Goal: Information Seeking & Learning: Find specific fact

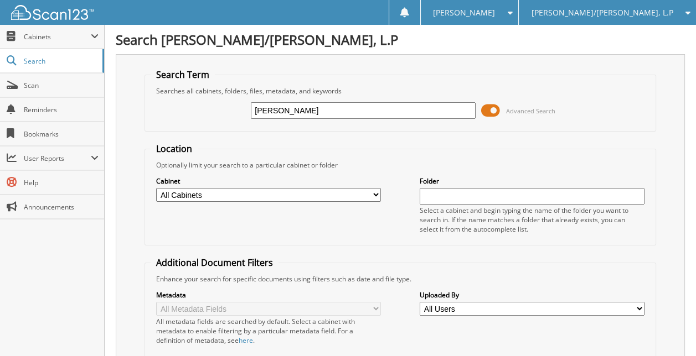
type input "[PERSON_NAME]"
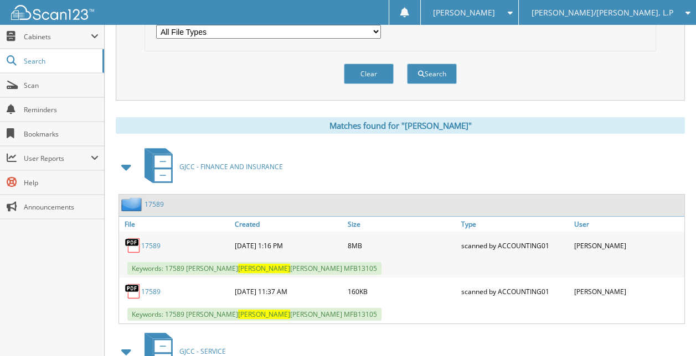
scroll to position [387, 0]
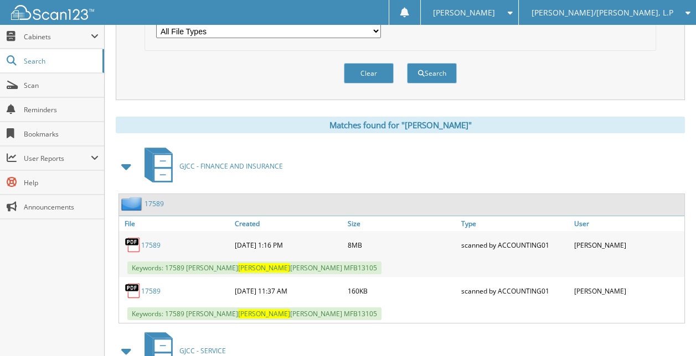
click at [150, 241] on link "17589" at bounding box center [150, 245] width 19 height 9
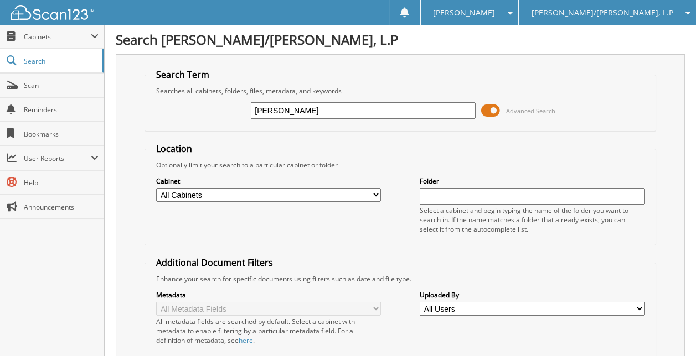
type input "[PERSON_NAME]'"
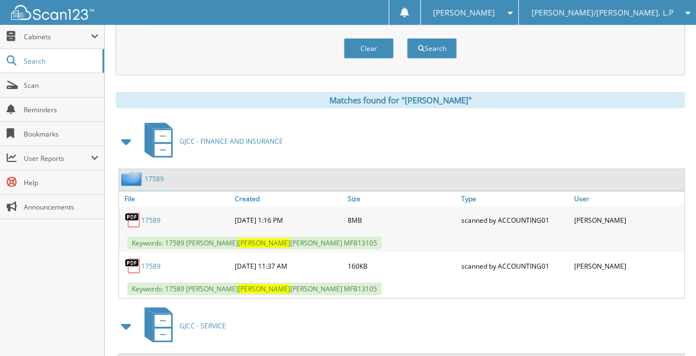
scroll to position [443, 0]
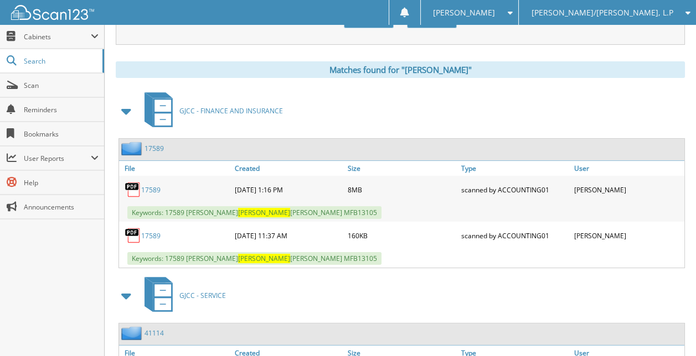
click at [155, 187] on link "17589" at bounding box center [150, 189] width 19 height 9
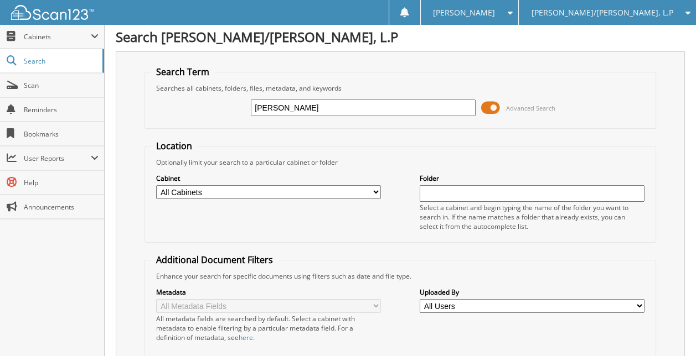
scroll to position [0, 0]
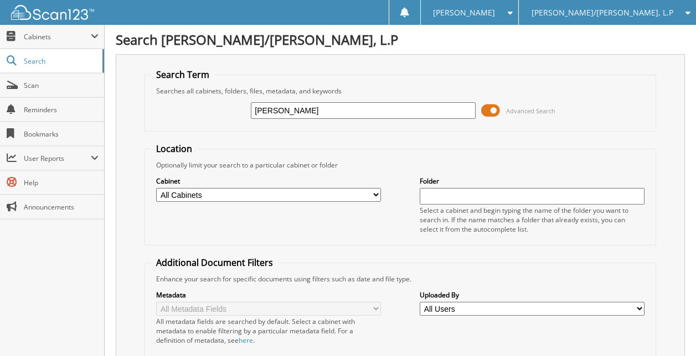
drag, startPoint x: 302, startPoint y: 111, endPoint x: 162, endPoint y: 110, distance: 139.5
click at [162, 110] on div "basham Advanced Search" at bounding box center [400, 111] width 499 height 30
type input "blankinship"
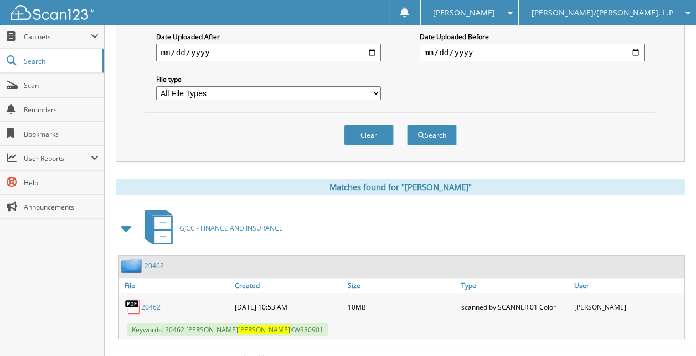
scroll to position [280, 0]
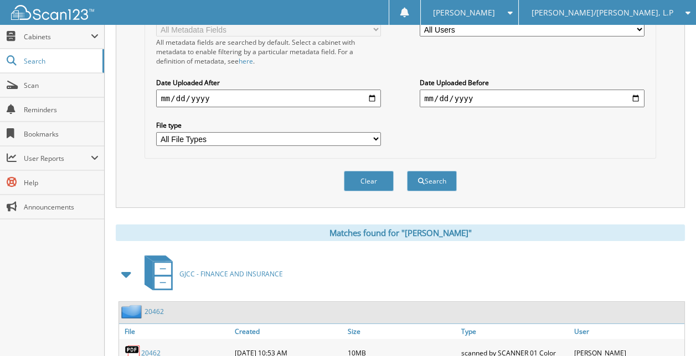
click at [148, 349] on link "20462" at bounding box center [150, 353] width 19 height 9
